Goal: Task Accomplishment & Management: Complete application form

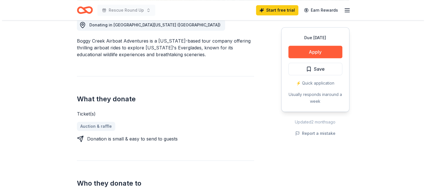
scroll to position [142, 0]
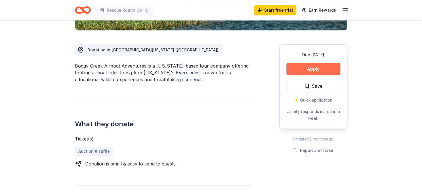
click at [315, 66] on button "Apply" at bounding box center [313, 69] width 54 height 12
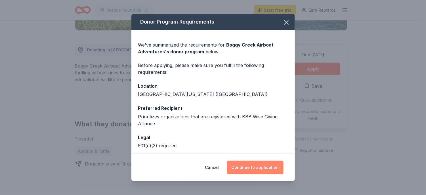
click at [249, 168] on button "Continue to application" at bounding box center [255, 168] width 56 height 14
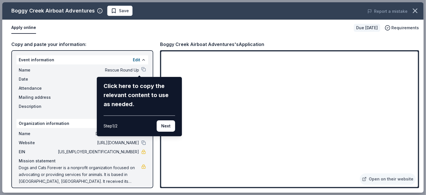
click at [139, 68] on div "Boggy Creek Airboat Adventures Save Report a mistake Apply online Due in 32 day…" at bounding box center [212, 97] width 421 height 190
click at [138, 68] on div "Boggy Creek Airboat Adventures Save Report a mistake Apply online Due in 32 day…" at bounding box center [212, 97] width 421 height 190
click at [125, 69] on div "Boggy Creek Airboat Adventures Save Report a mistake Apply online Due in 32 day…" at bounding box center [212, 97] width 421 height 190
click at [164, 127] on button "Next" at bounding box center [166, 125] width 18 height 11
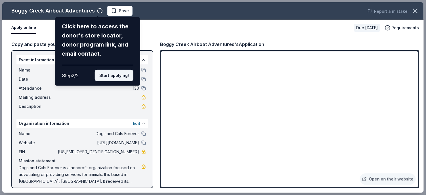
click at [119, 75] on button "Start applying!" at bounding box center [114, 75] width 39 height 11
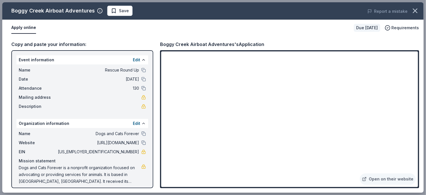
click at [23, 28] on button "Apply online" at bounding box center [23, 28] width 25 height 12
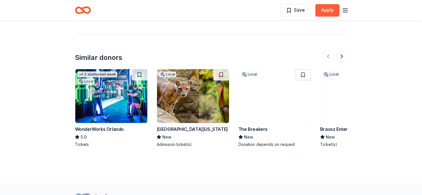
scroll to position [511, 0]
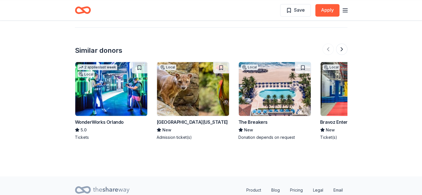
click at [248, 122] on div "The Breakers" at bounding box center [252, 121] width 29 height 7
click at [335, 85] on img at bounding box center [356, 89] width 72 height 54
click at [342, 47] on button at bounding box center [341, 48] width 11 height 11
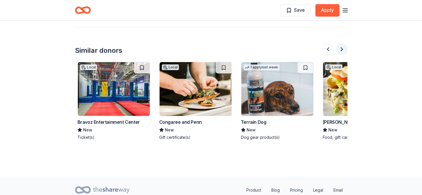
scroll to position [0, 245]
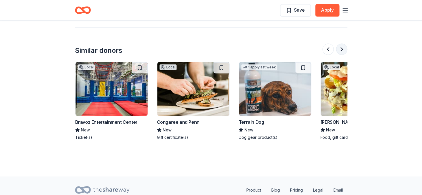
click at [345, 49] on button at bounding box center [341, 48] width 11 height 11
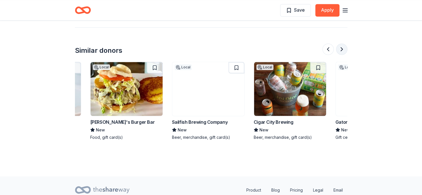
scroll to position [0, 490]
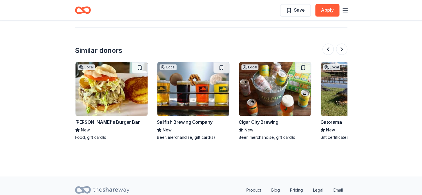
click at [178, 105] on img at bounding box center [193, 89] width 72 height 54
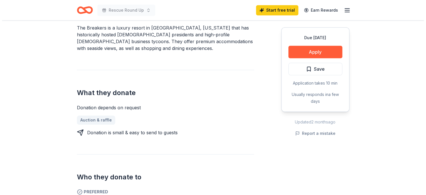
scroll to position [170, 0]
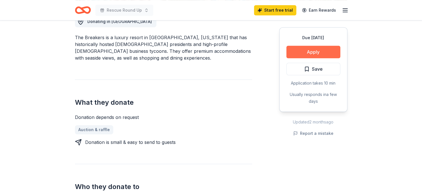
click at [304, 52] on button "Apply" at bounding box center [313, 52] width 54 height 12
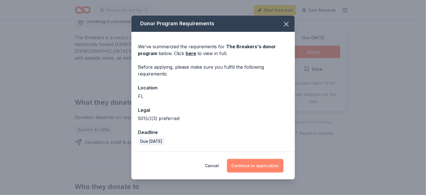
click at [254, 166] on button "Continue to application" at bounding box center [255, 166] width 56 height 14
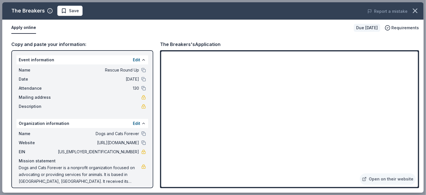
scroll to position [3, 0]
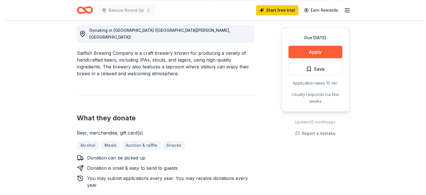
scroll to position [170, 0]
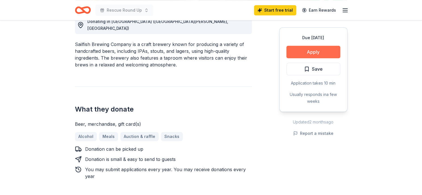
click at [307, 50] on button "Apply" at bounding box center [313, 52] width 54 height 12
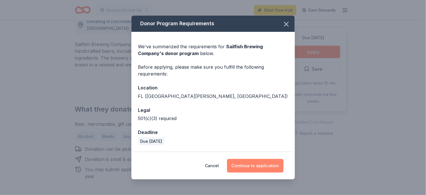
click at [258, 167] on button "Continue to application" at bounding box center [255, 166] width 56 height 14
